Goal: Ask a question: Seek information or help from site administrators or community

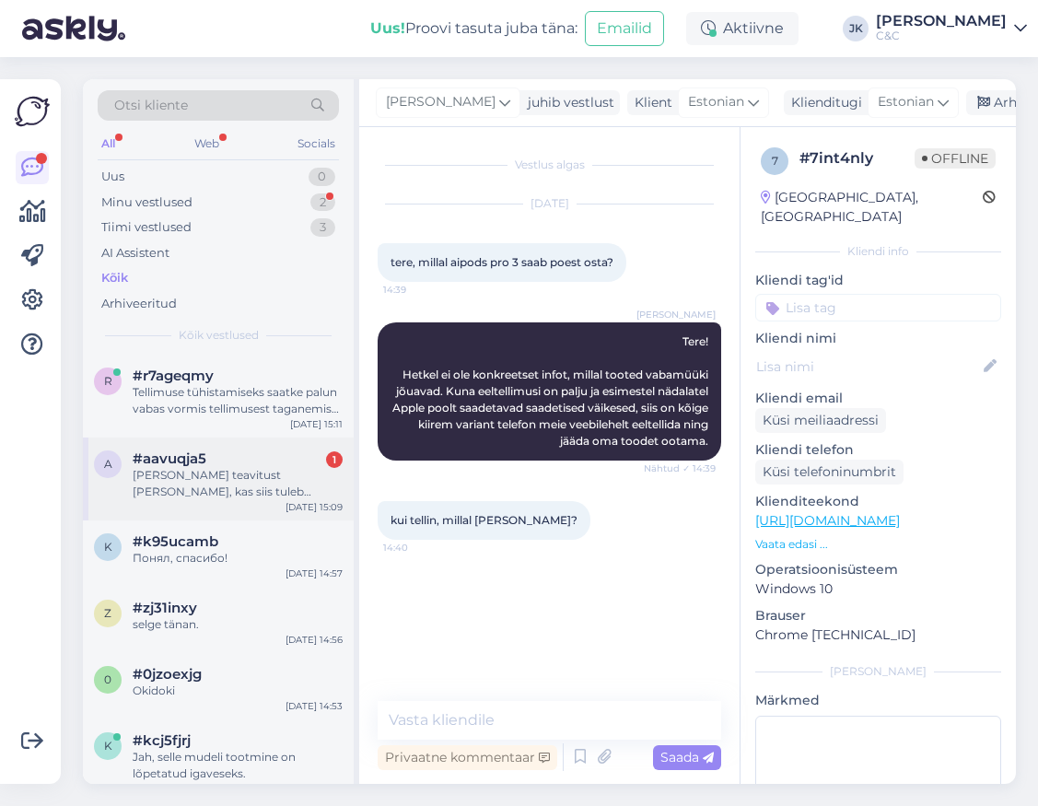
scroll to position [108, 0]
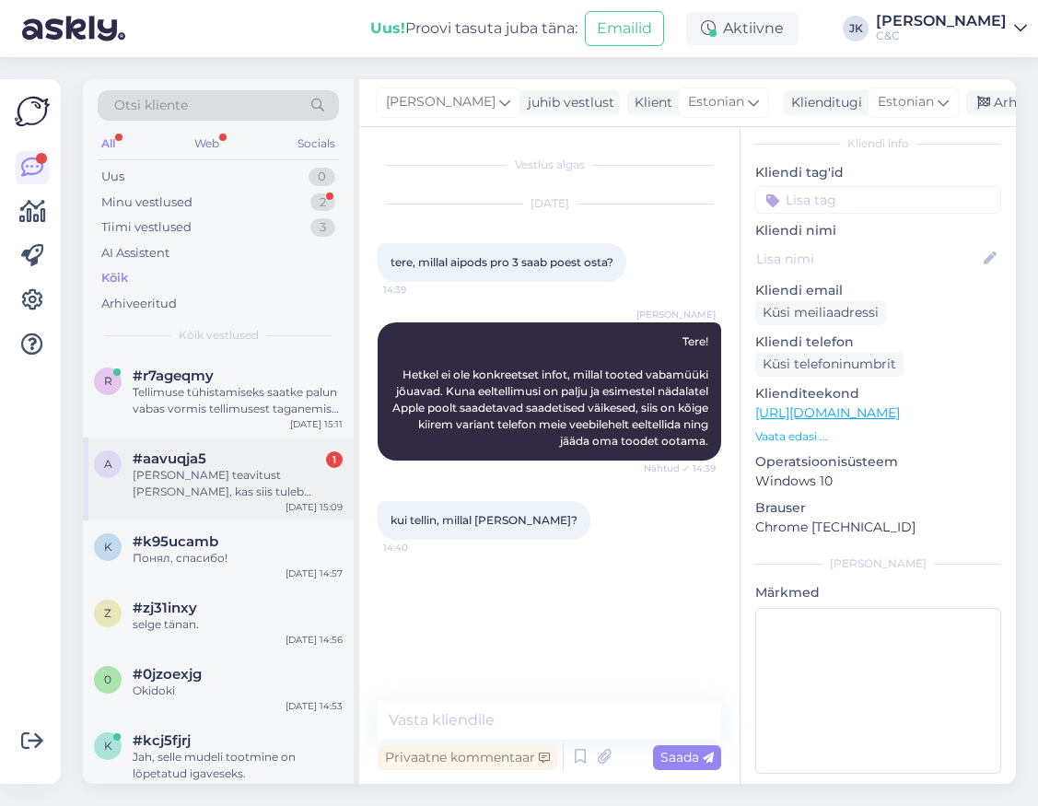
click at [215, 505] on div "a #aavuqja5 1 [PERSON_NAME] teavitust [PERSON_NAME], kas siis tuleb järgmise pa…" at bounding box center [218, 478] width 271 height 83
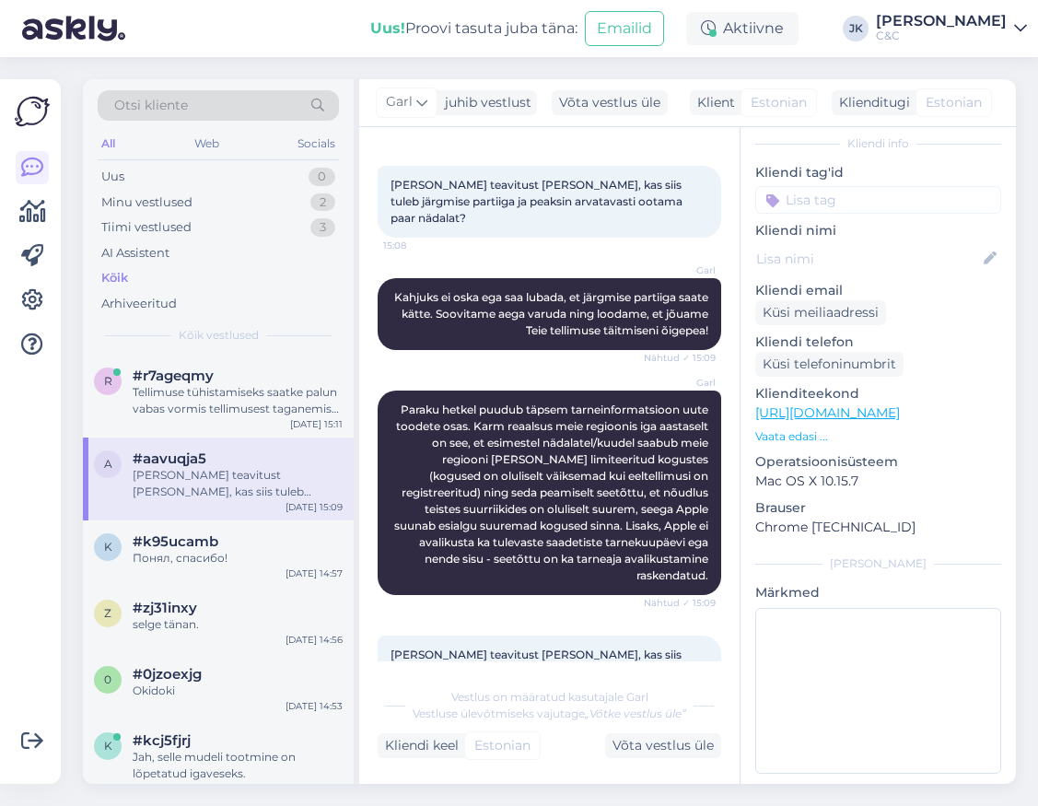
click at [505, 656] on div "[PERSON_NAME] teavitust [PERSON_NAME], kas siis tuleb järgmise partiiga ja peak…" at bounding box center [548, 671] width 343 height 112
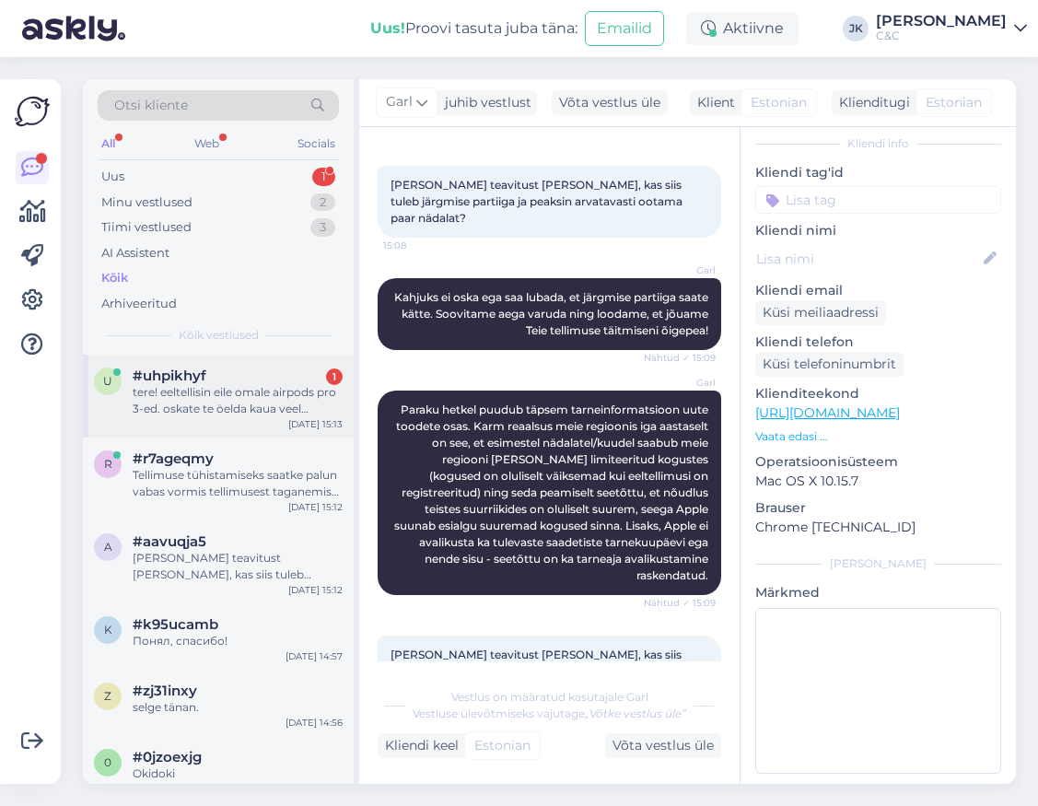
click at [227, 374] on div "#uhpikhyf 1" at bounding box center [238, 375] width 210 height 17
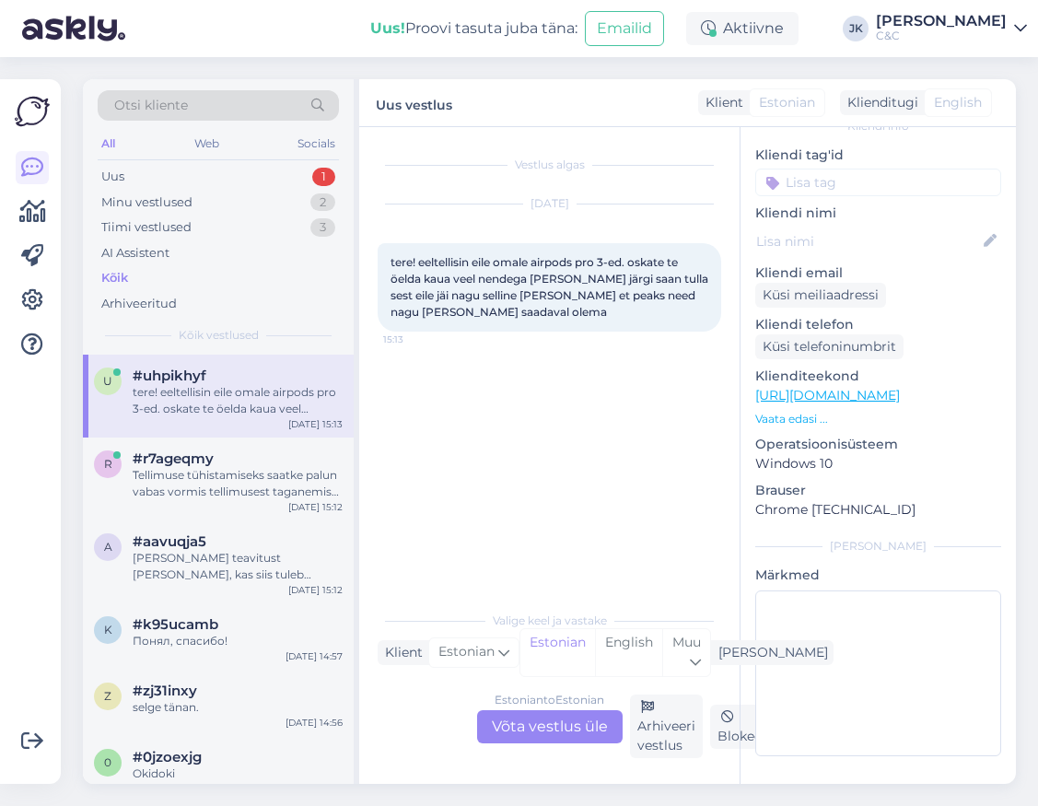
click at [414, 444] on div "Vestlus algas [DATE] tere! eeltellisin eile omale airpods pro 3-ed. oskate te ö…" at bounding box center [557, 364] width 360 height 439
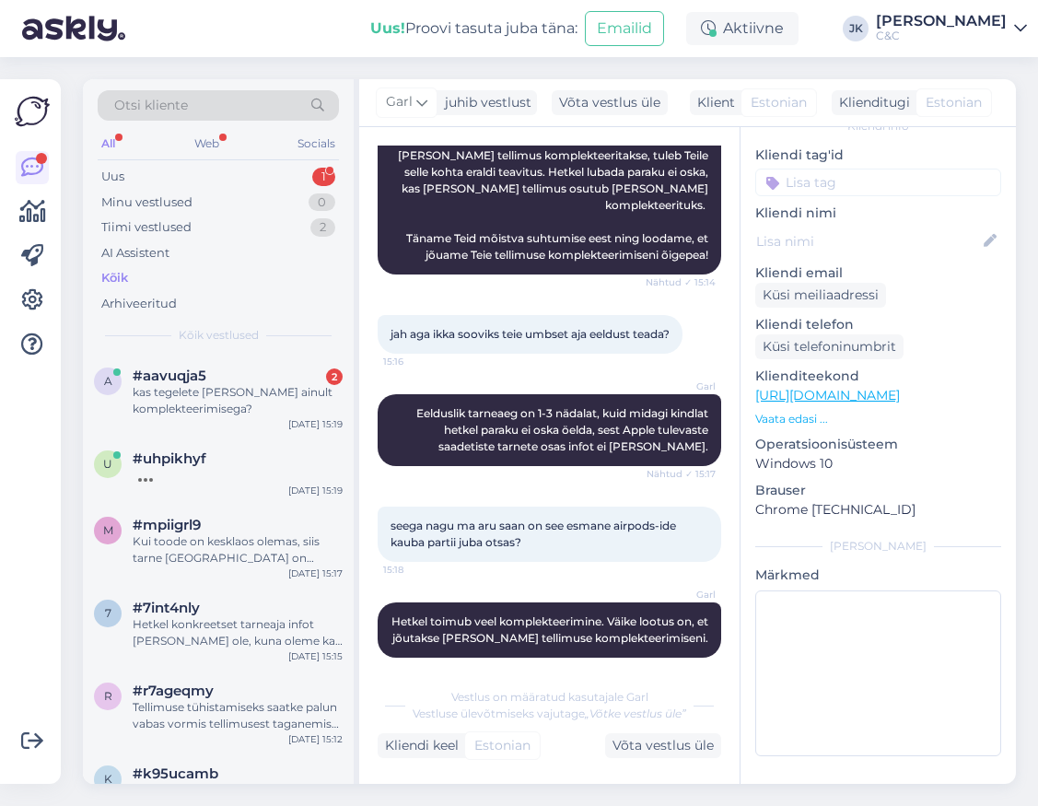
scroll to position [348, 0]
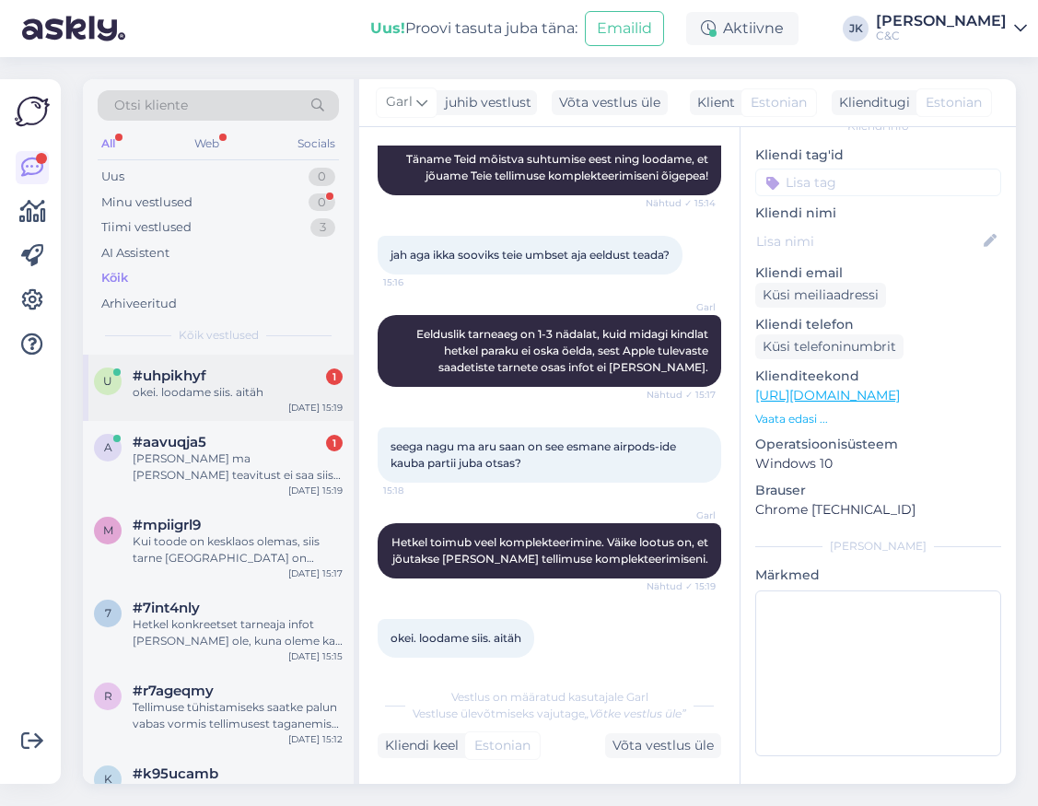
click at [270, 380] on div "#uhpikhyf 1" at bounding box center [238, 375] width 210 height 17
click at [273, 450] on div "[PERSON_NAME] ma [PERSON_NAME] teavitust ei saa siis ma selle partiiga ei saa k…" at bounding box center [238, 466] width 210 height 33
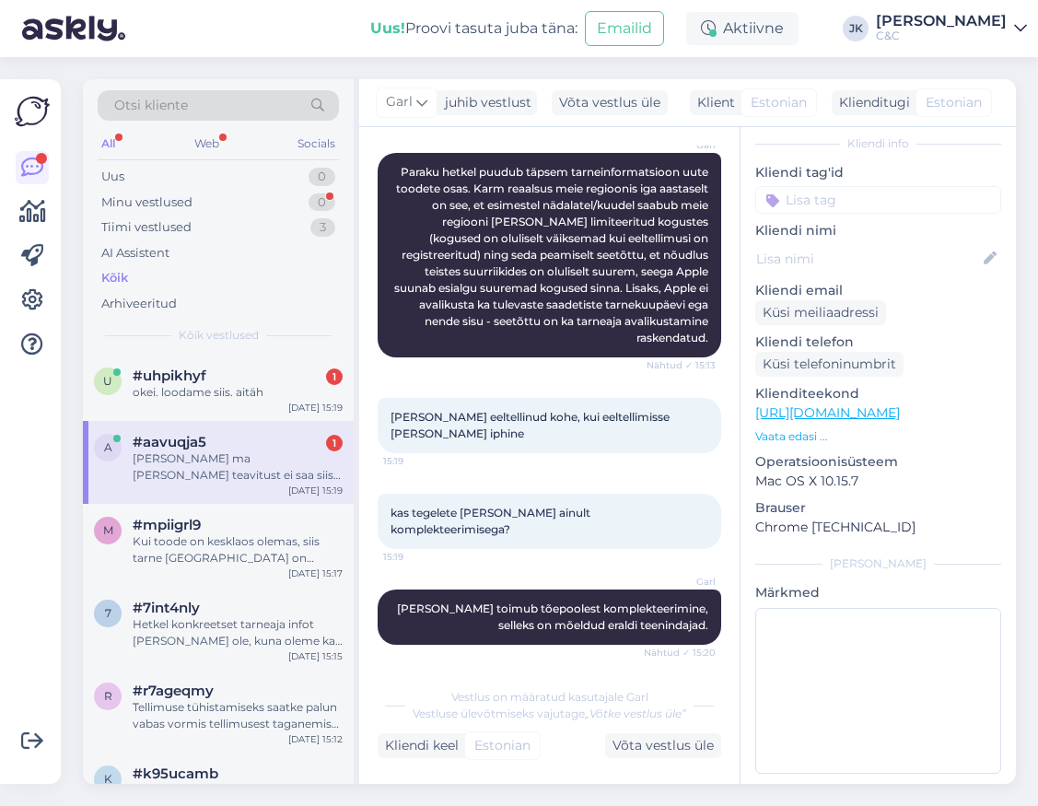
scroll to position [1026, 0]
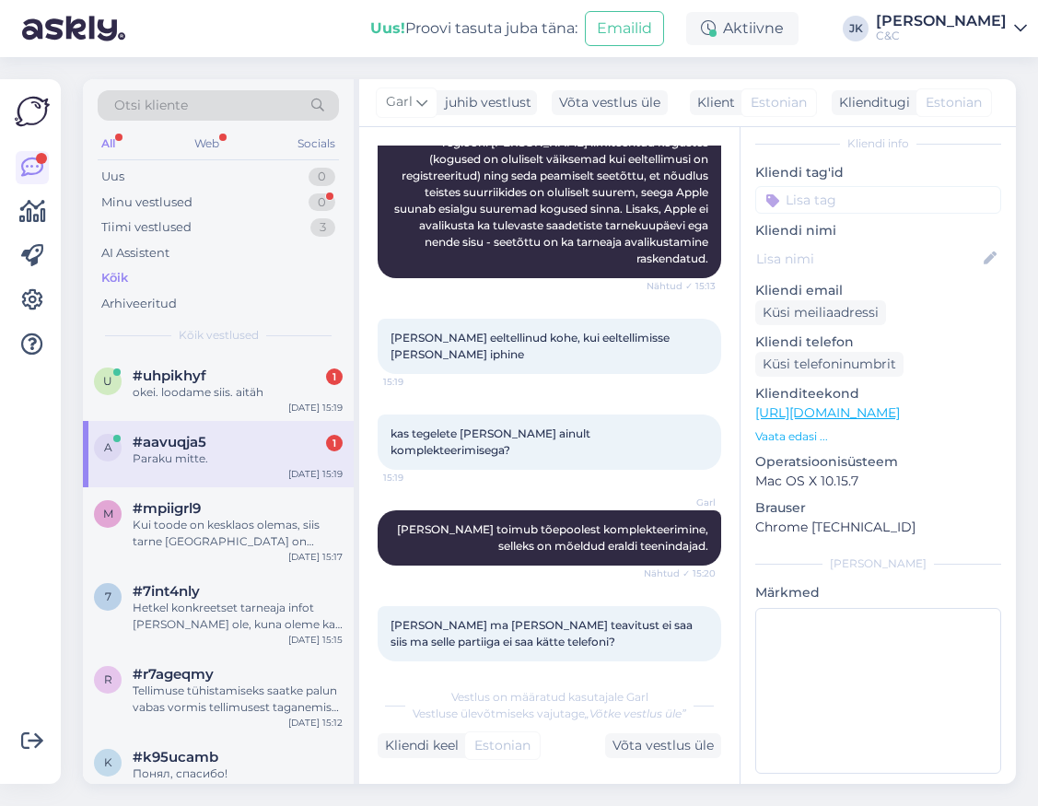
click at [521, 662] on div "Vestlus algas [DATE] Tere Kuna 17pro [PERSON_NAME] jõuab? [PERSON_NAME] eeltell…" at bounding box center [549, 455] width 380 height 656
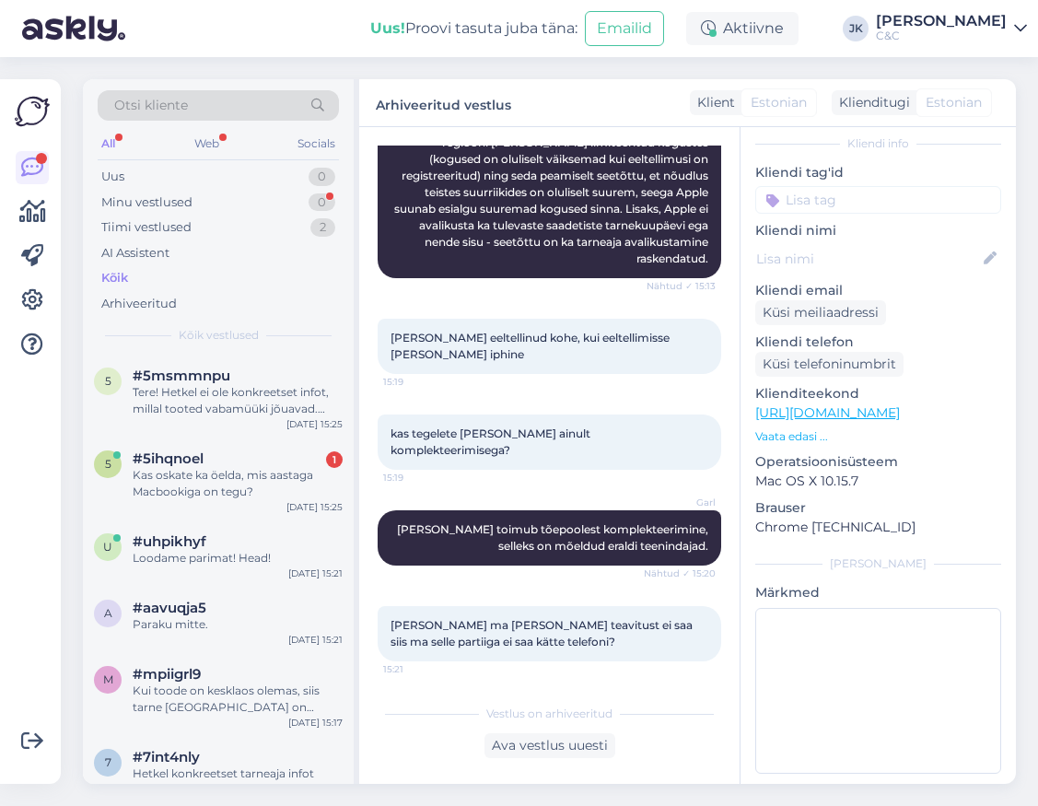
scroll to position [1009, 0]
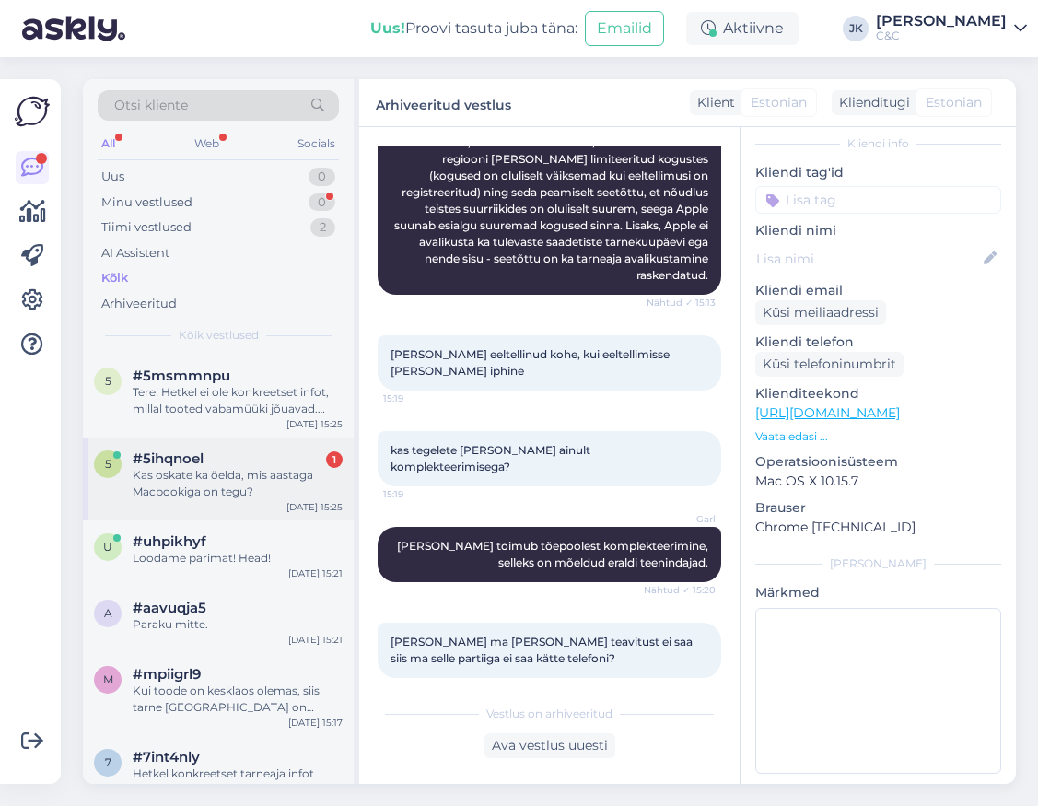
click at [192, 467] on div "Kas oskate ka öelda, mis aastaga Macbookiga on tegu?" at bounding box center [238, 483] width 210 height 33
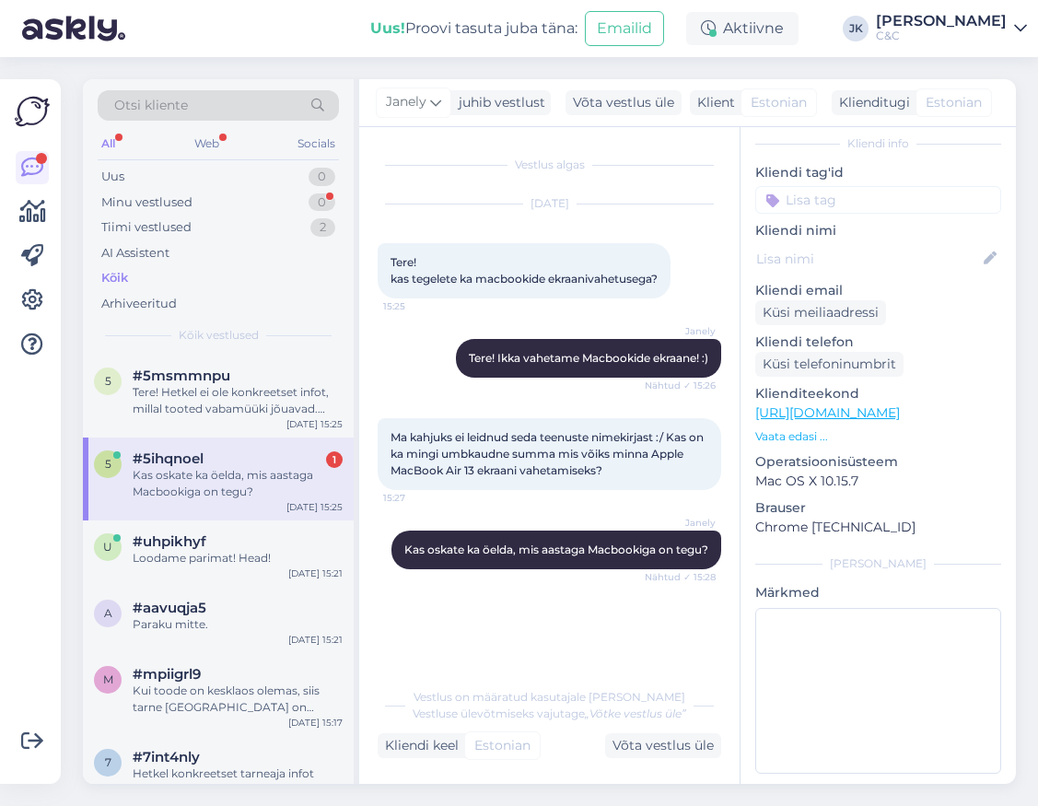
scroll to position [0, 0]
click at [234, 415] on div "5 #5msmmnpu Tere! Hetkel ei ole konkreetset infot, millal tooted vabamüüki jõua…" at bounding box center [218, 395] width 271 height 83
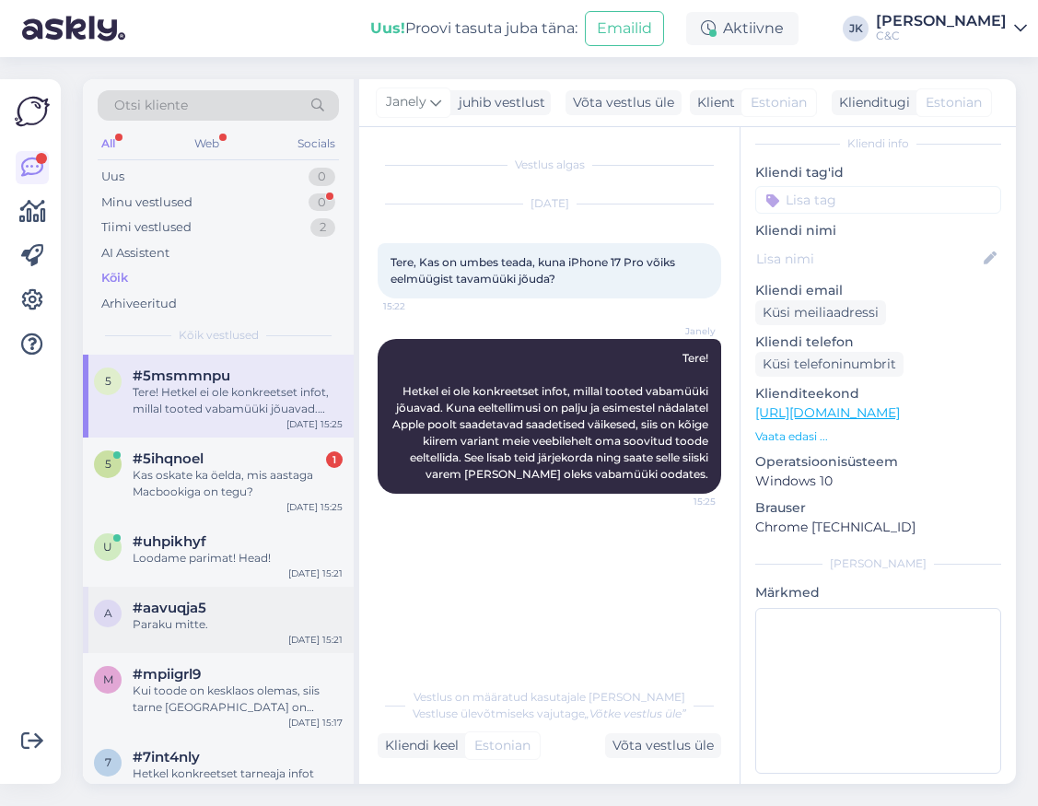
click at [205, 599] on span "#aavuqja5" at bounding box center [170, 607] width 74 height 17
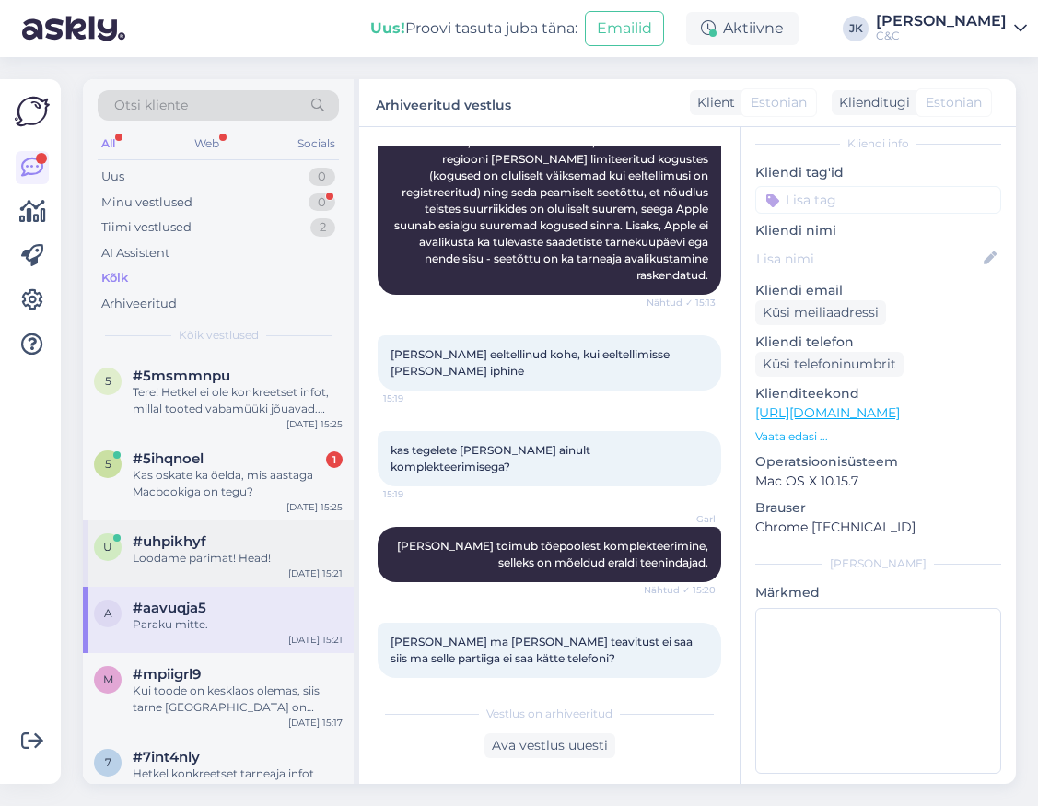
click at [234, 556] on div "Loodame parimat! Head!" at bounding box center [238, 558] width 210 height 17
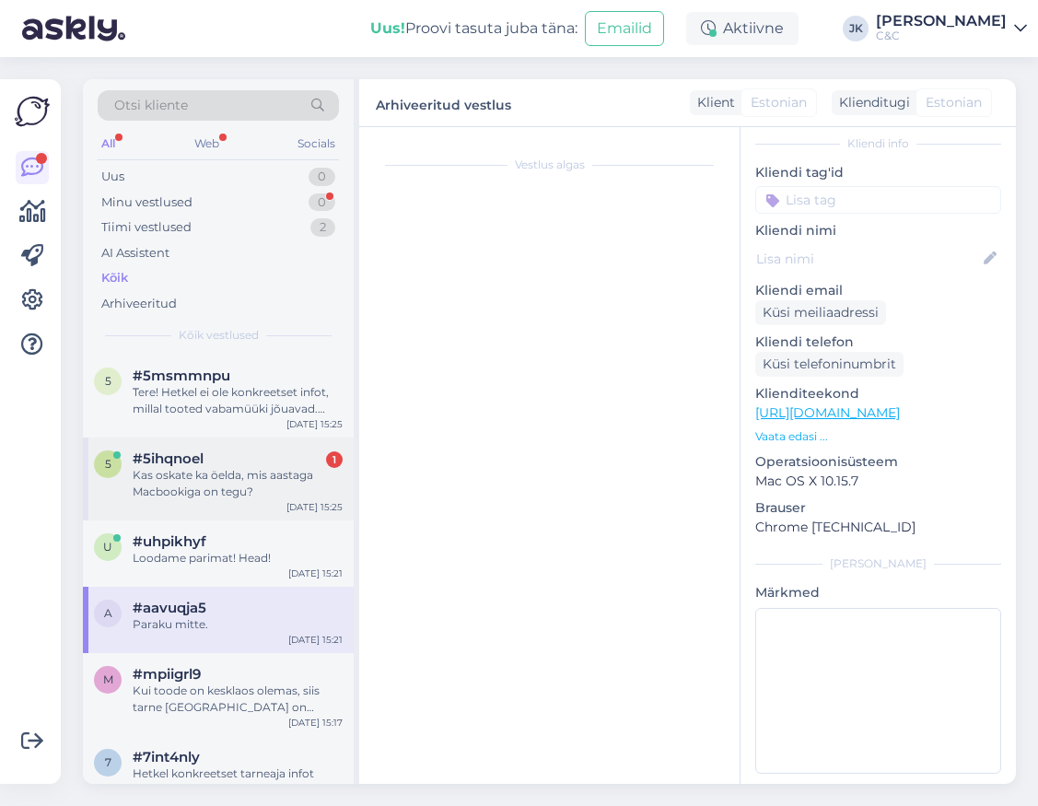
scroll to position [411, 0]
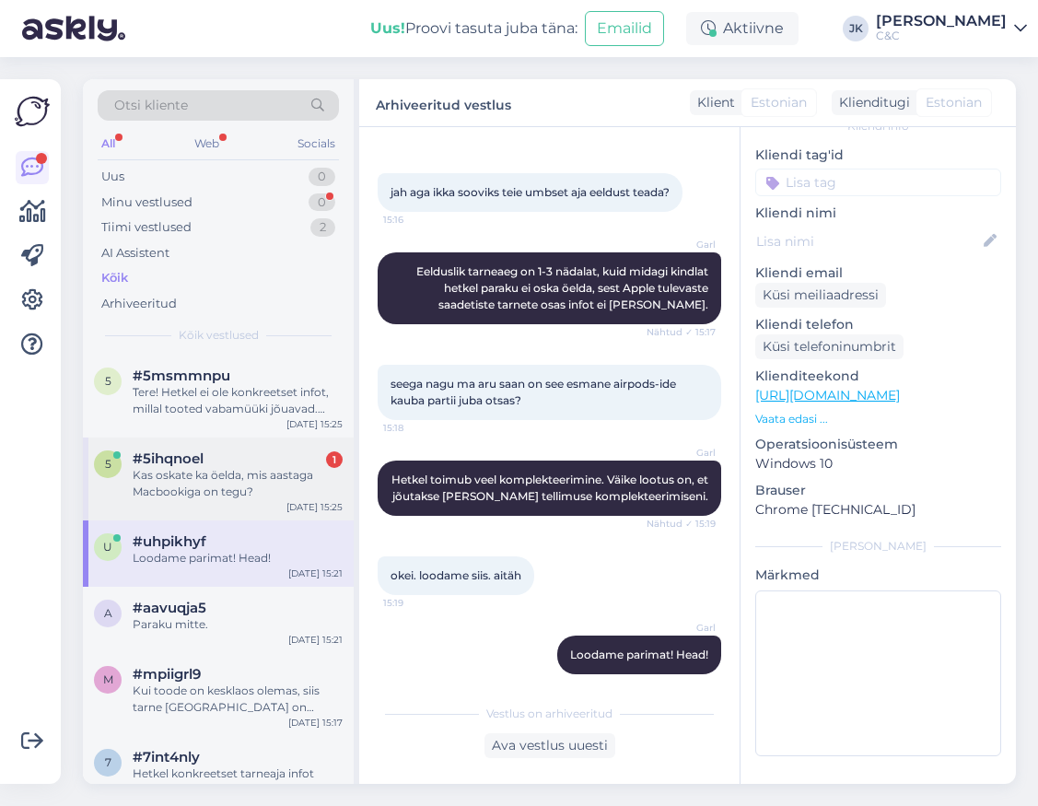
click at [318, 473] on div "Kas oskate ka öelda, mis aastaga Macbookiga on tegu?" at bounding box center [238, 483] width 210 height 33
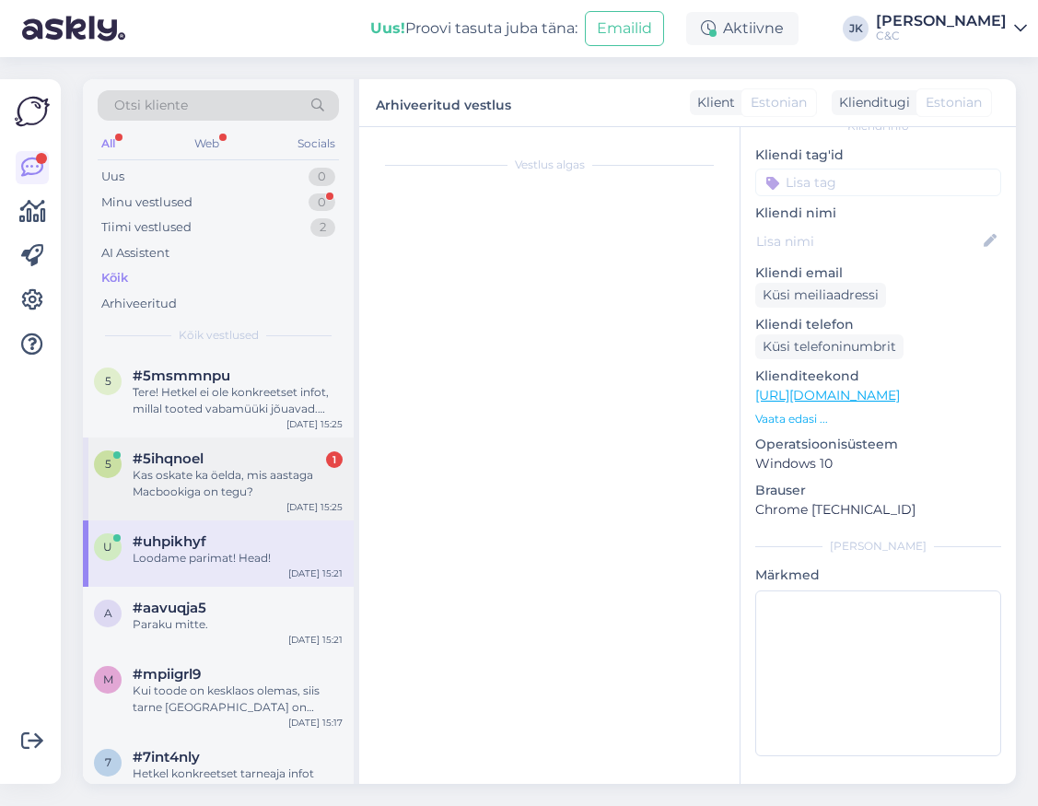
scroll to position [0, 0]
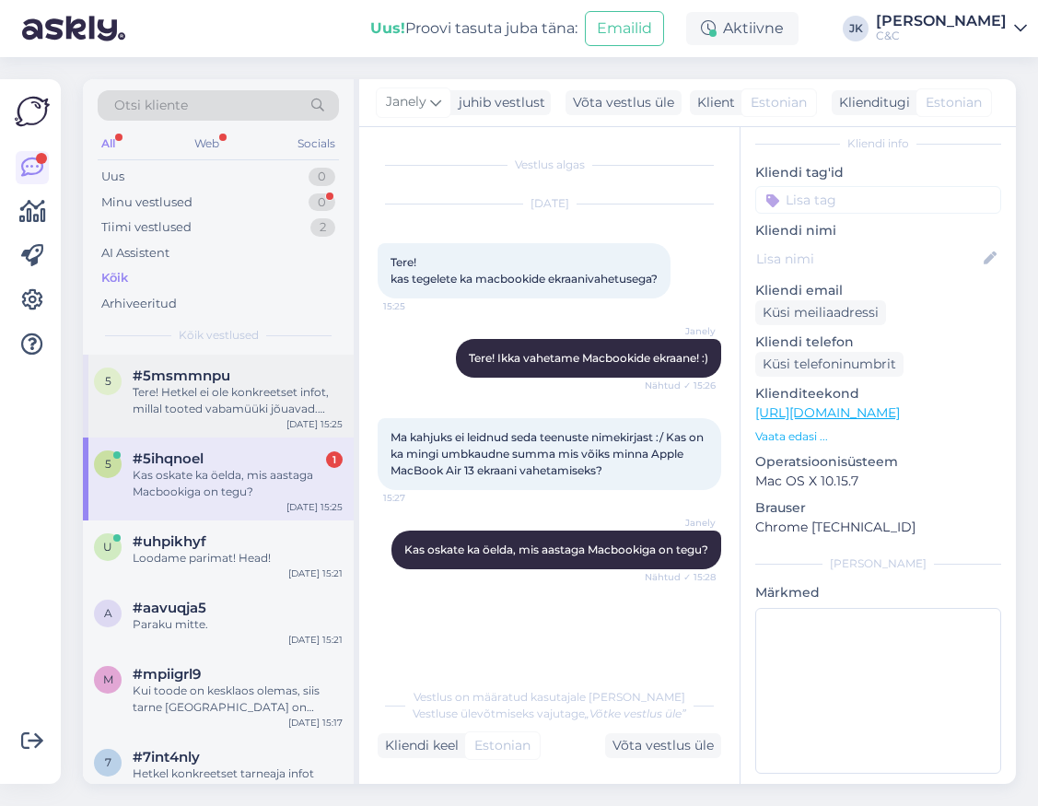
click at [305, 430] on div "5 #5msmmnpu Tere! Hetkel ei ole konkreetset infot, millal tooted vabamüüki jõua…" at bounding box center [218, 395] width 271 height 83
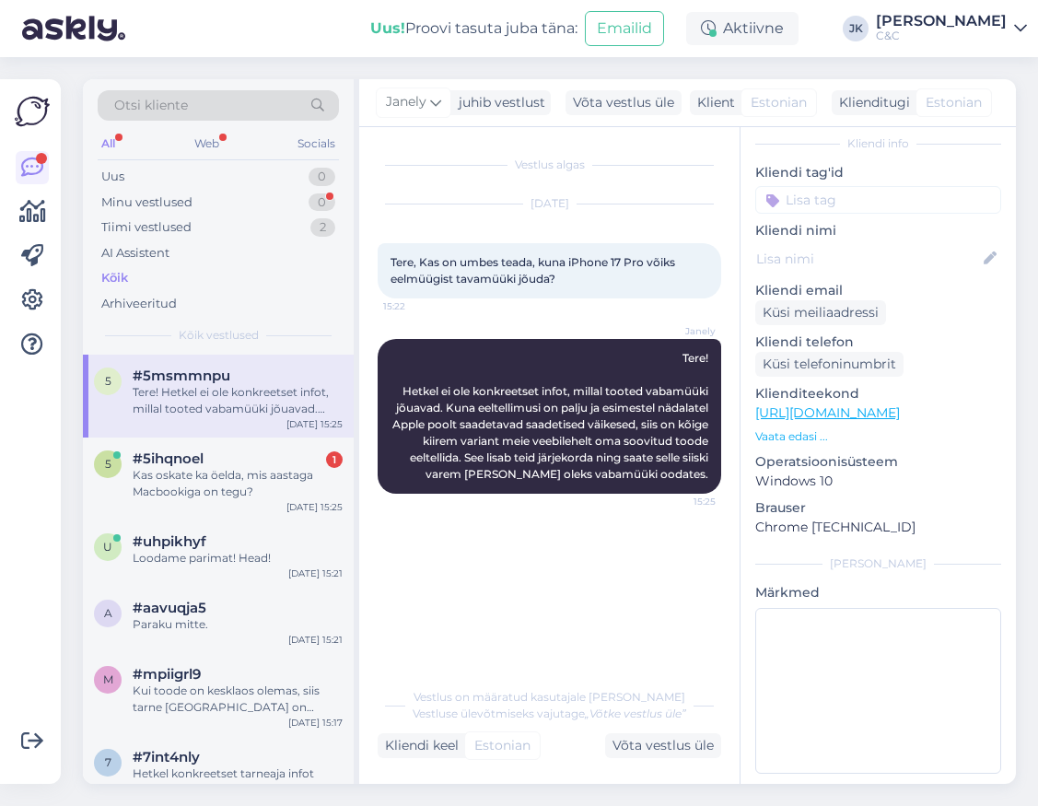
click at [492, 563] on div "Vestlus algas [DATE] Tere, Kas on umbes teada, kuna iPhone 17 Pro võiks eelmüüg…" at bounding box center [557, 403] width 360 height 516
click at [230, 478] on div "Kas oskate ka öelda, mis aastaga Macbookiga on tegu?" at bounding box center [238, 483] width 210 height 33
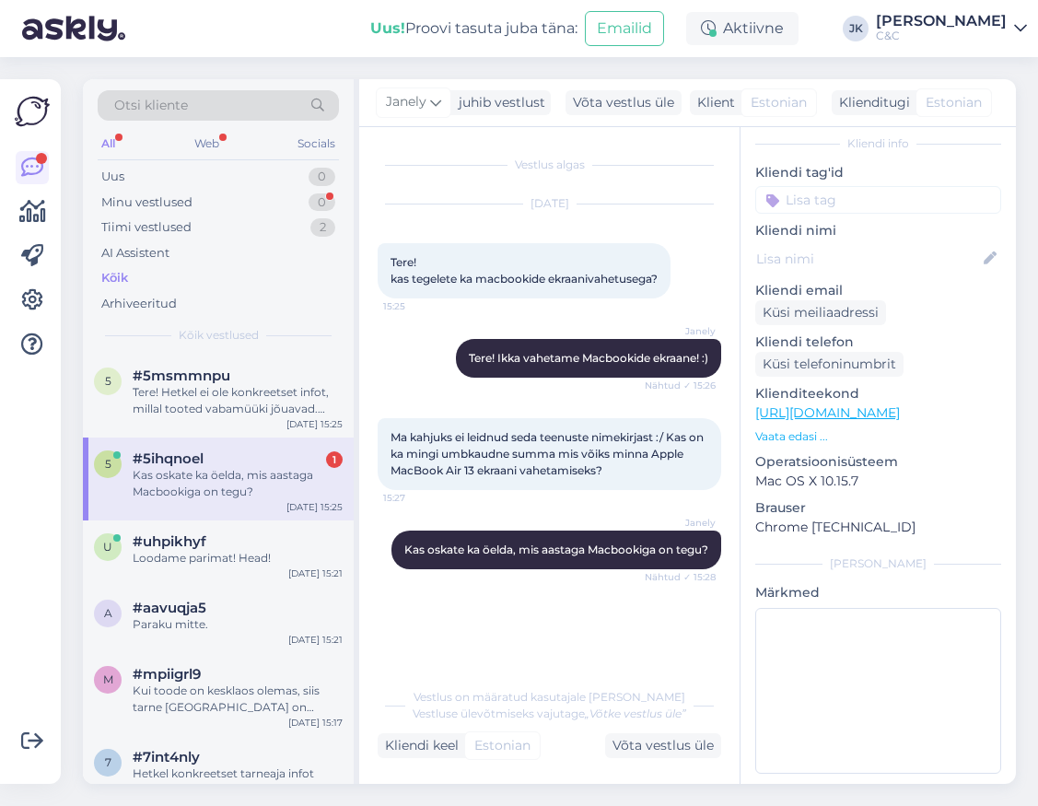
click at [415, 659] on div "Vestlus algas [DATE] Tere! kas tegelete ka macbookide ekraanivahetusega? 15:25 …" at bounding box center [557, 403] width 360 height 516
click at [204, 488] on div "Kas oskate ka öelda, mis aastaga Macbookiga on tegu?" at bounding box center [238, 483] width 210 height 33
click at [185, 558] on div "Loodame parimat! Head!" at bounding box center [238, 558] width 210 height 17
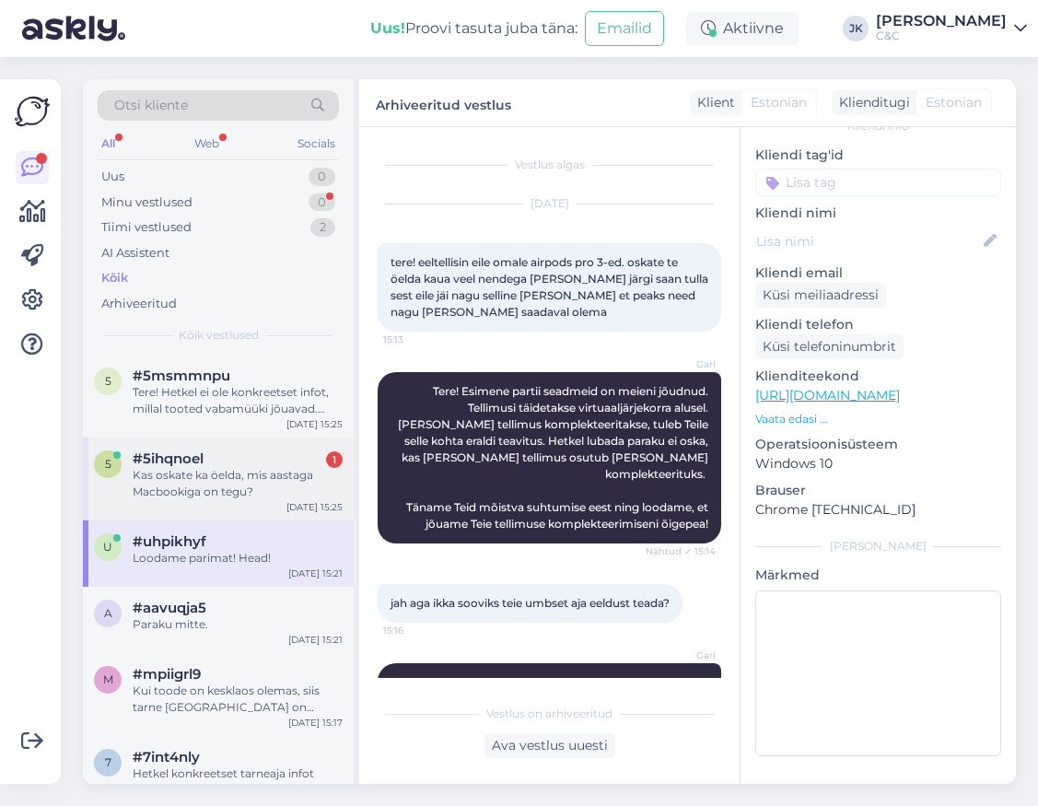
scroll to position [411, 0]
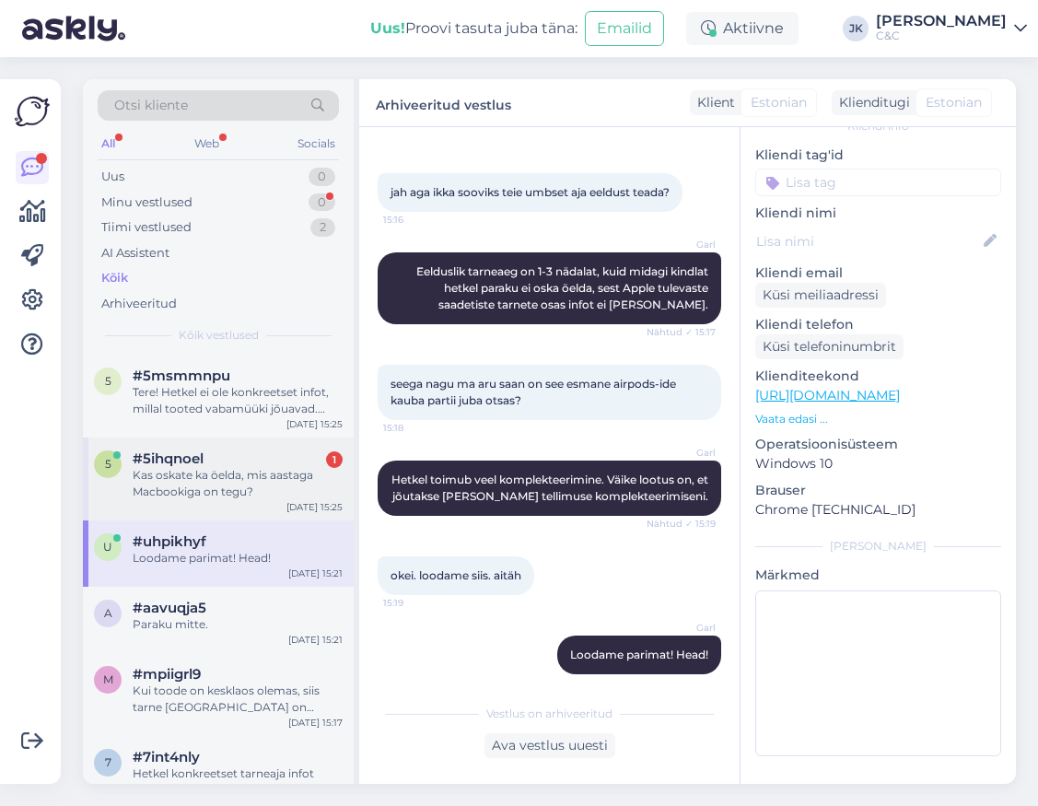
click at [212, 467] on div "Kas oskate ka öelda, mis aastaga Macbookiga on tegu?" at bounding box center [238, 483] width 210 height 33
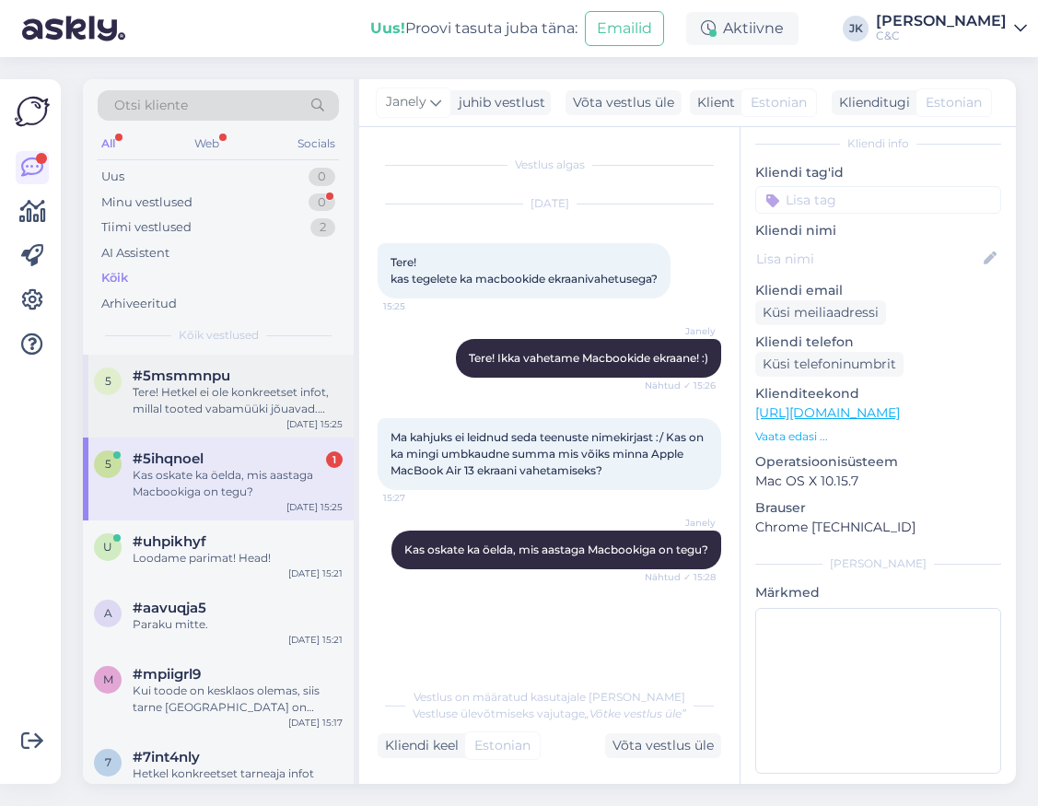
click at [208, 398] on div "Tere! Hetkel ei ole konkreetset infot, millal tooted vabamüüki jõuavad. Kuna ee…" at bounding box center [238, 400] width 210 height 33
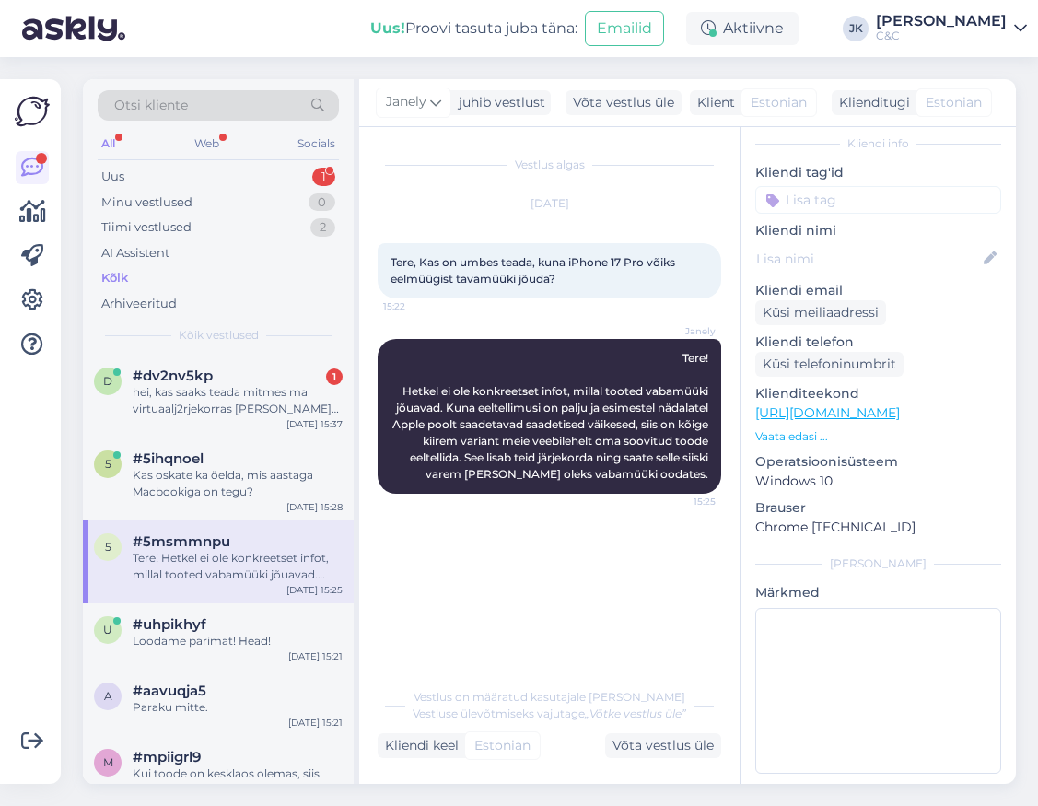
click at [218, 369] on div "#dv2nv5kp 1" at bounding box center [238, 375] width 210 height 17
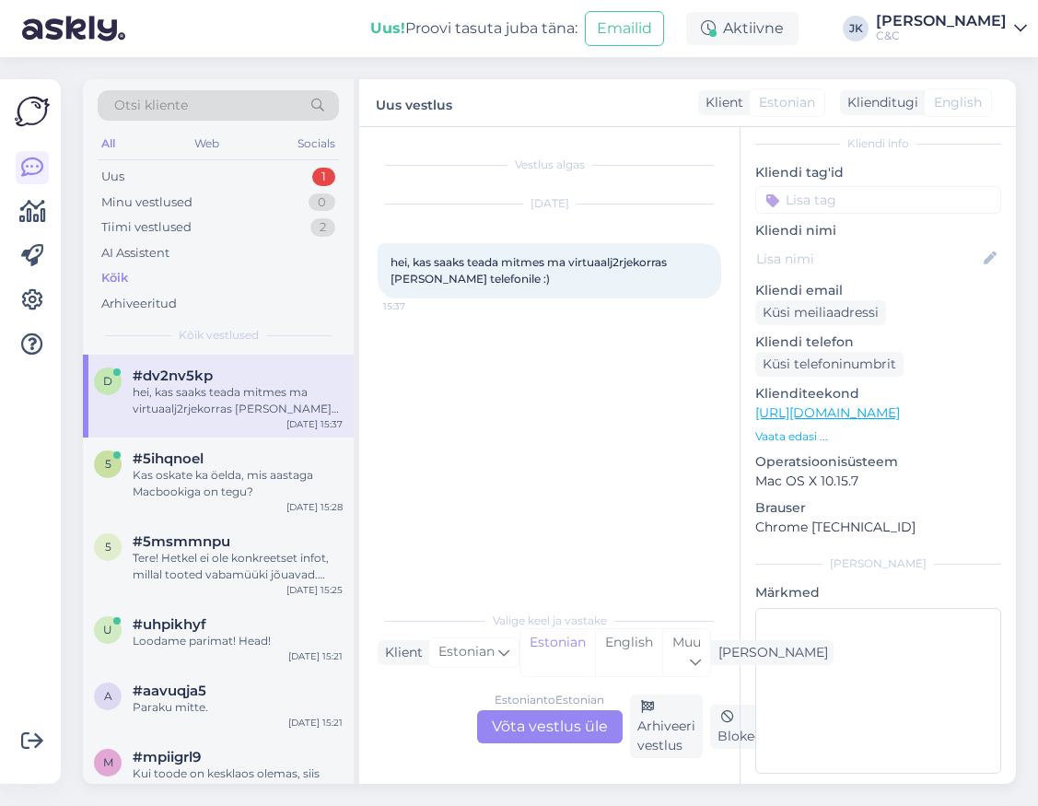
click at [548, 480] on div "Vestlus algas [DATE] hei, kas saaks teada mitmes ma virtuaalj2rjekorras [PERSON…" at bounding box center [557, 364] width 360 height 439
click at [548, 478] on div "Vestlus algas [DATE] hei, kas saaks teada mitmes ma virtuaalj2rjekorras [PERSON…" at bounding box center [557, 364] width 360 height 439
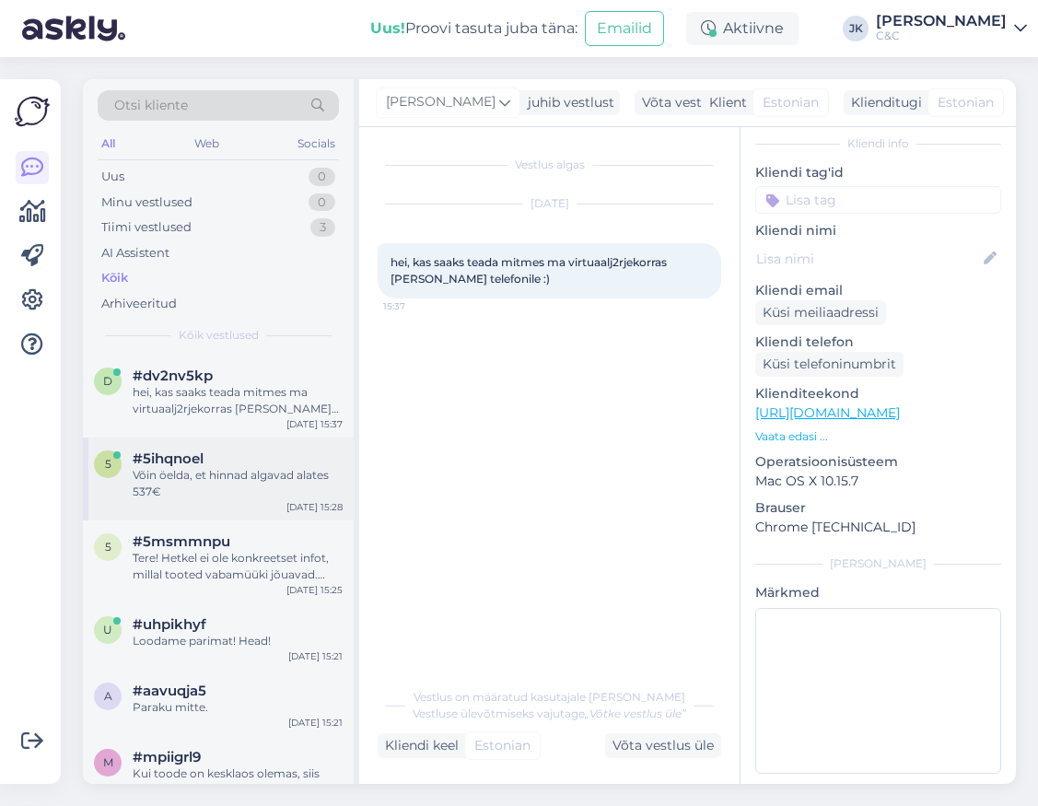
click at [243, 470] on div "Võin öelda, et hinnad algavad alates 537€" at bounding box center [238, 483] width 210 height 33
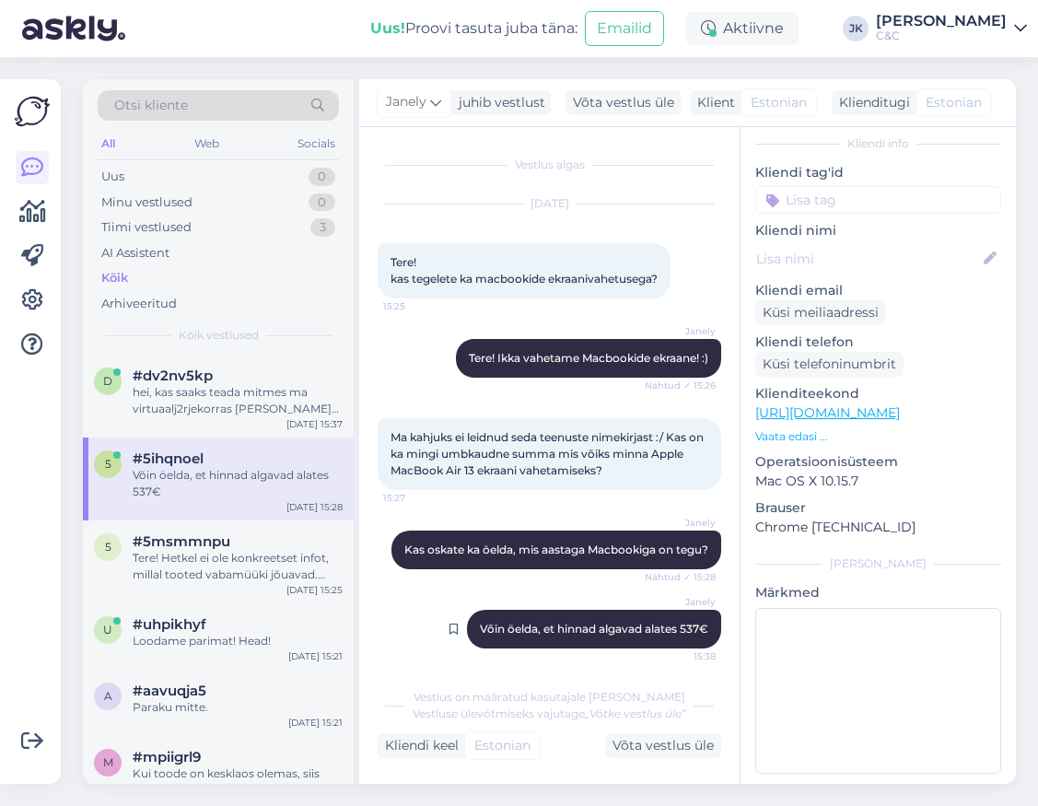
scroll to position [7, 0]
